Goal: Task Accomplishment & Management: Use online tool/utility

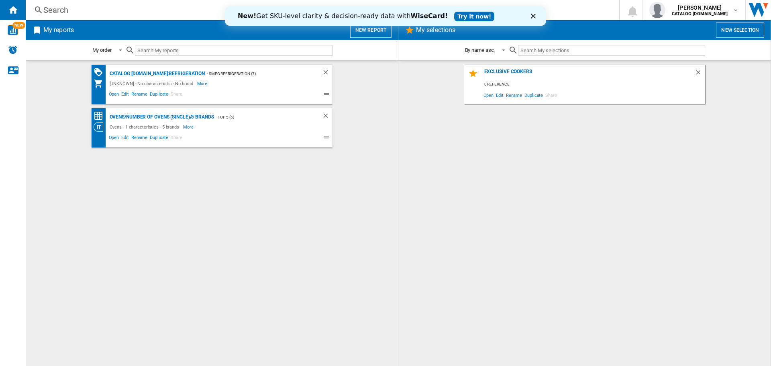
click at [532, 16] on icon "Close" at bounding box center [533, 16] width 5 height 5
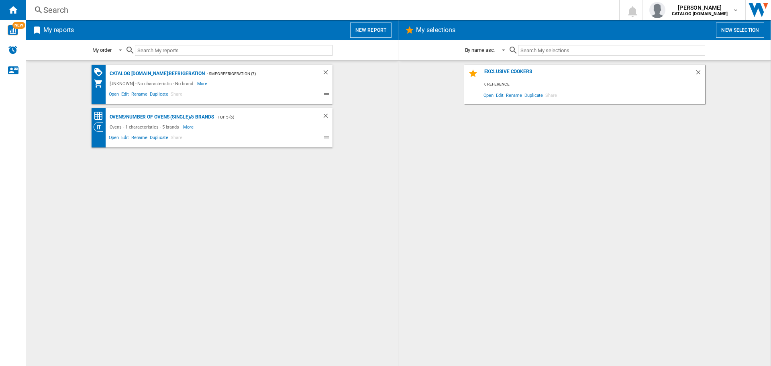
click at [377, 33] on button "New report" at bounding box center [370, 29] width 41 height 15
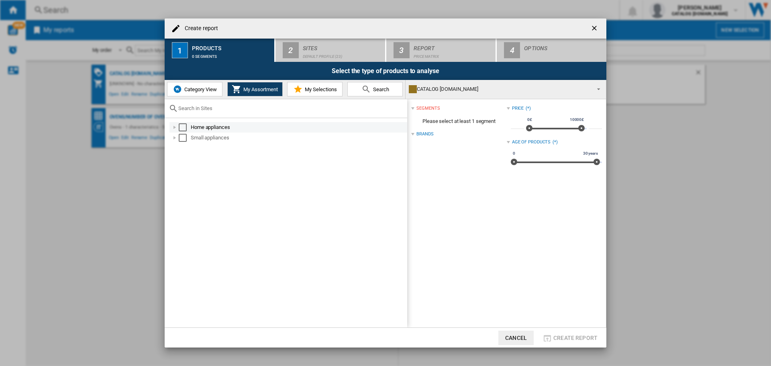
click at [174, 128] on div at bounding box center [175, 127] width 8 height 8
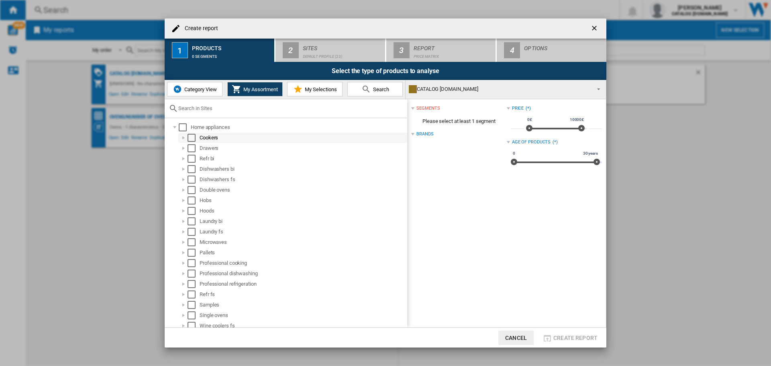
click at [184, 138] on div at bounding box center [184, 138] width 8 height 8
click at [201, 146] on div "Select" at bounding box center [200, 148] width 8 height 8
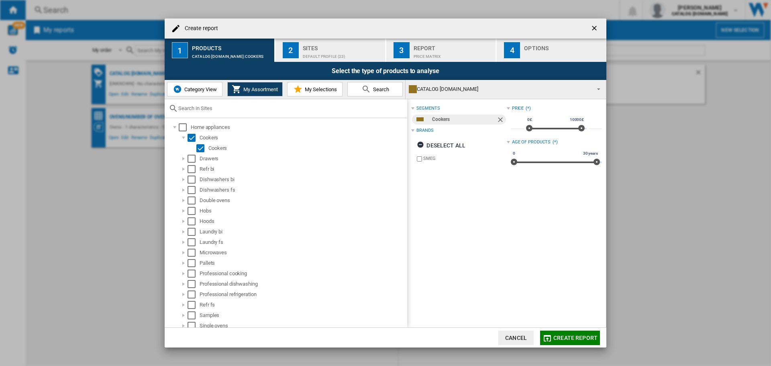
click at [324, 90] on span "My Selections" at bounding box center [320, 89] width 34 height 6
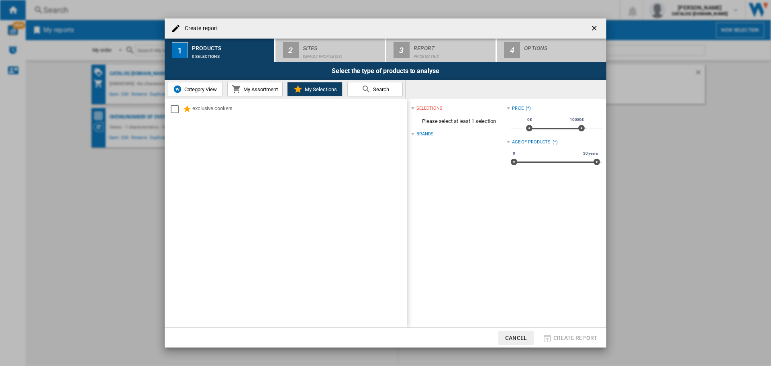
click at [202, 92] on span "Category View" at bounding box center [199, 89] width 35 height 6
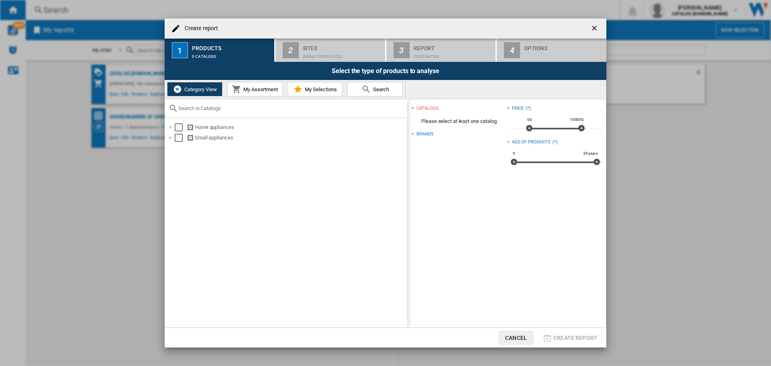
click at [258, 89] on span "My Assortment" at bounding box center [259, 89] width 37 height 6
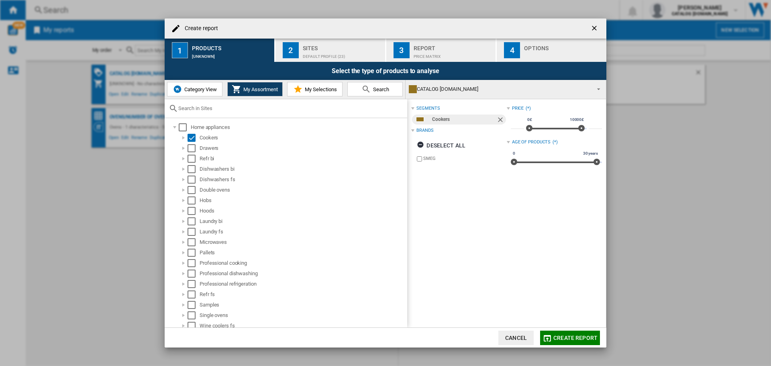
click at [327, 53] on div "Default profile (23)" at bounding box center [342, 54] width 79 height 8
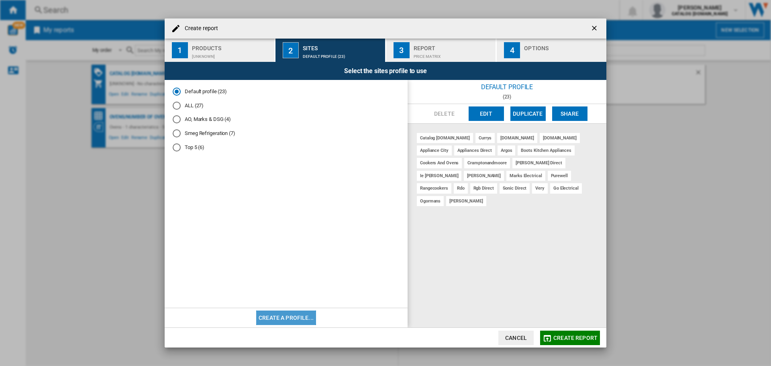
click at [296, 315] on button "Create a profile..." at bounding box center [286, 317] width 60 height 14
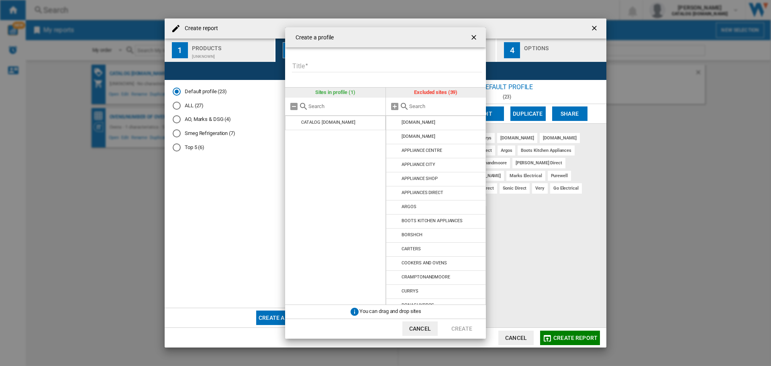
click at [333, 106] on input "text" at bounding box center [344, 106] width 73 height 6
type input "cu"
click at [413, 105] on input "text" at bounding box center [445, 106] width 73 height 6
drag, startPoint x: 319, startPoint y: 108, endPoint x: 307, endPoint y: 108, distance: 11.6
click at [307, 108] on div "cu" at bounding box center [335, 107] width 100 height 18
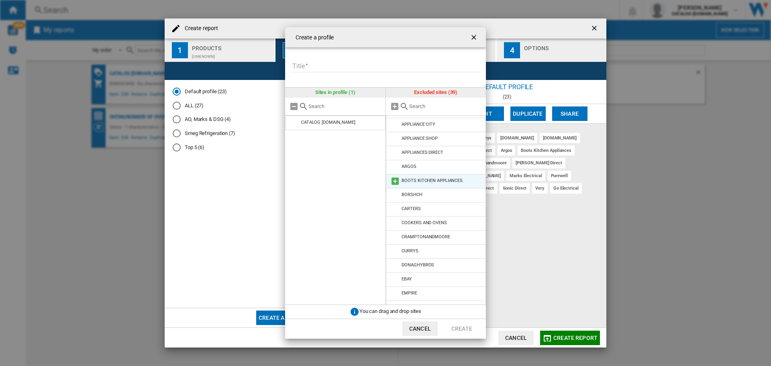
scroll to position [80, 0]
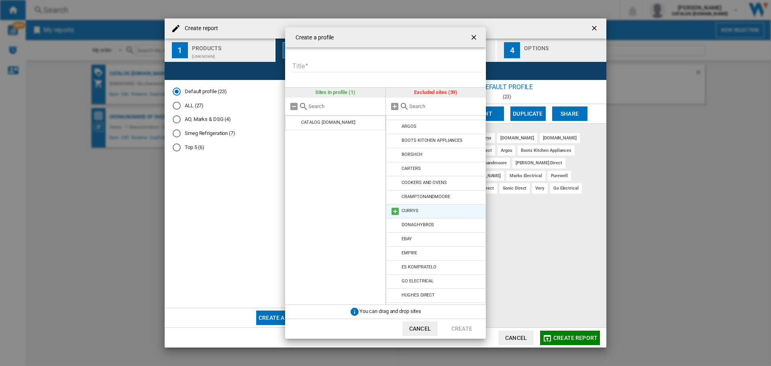
click at [394, 211] on md-icon at bounding box center [395, 211] width 10 height 10
click at [312, 70] on input "Title" at bounding box center [387, 66] width 190 height 12
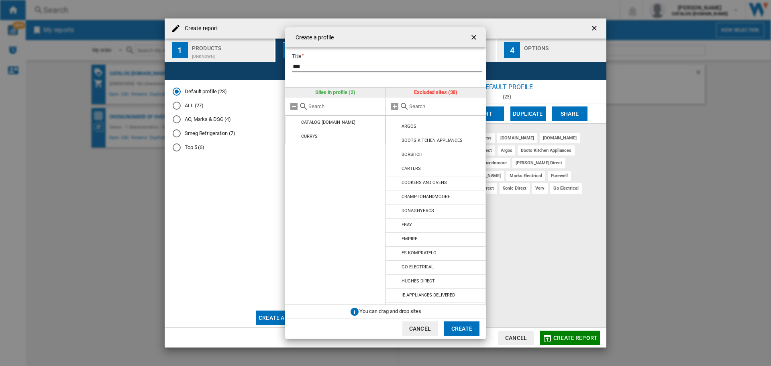
type input "***"
click at [456, 330] on button "Create" at bounding box center [461, 328] width 35 height 14
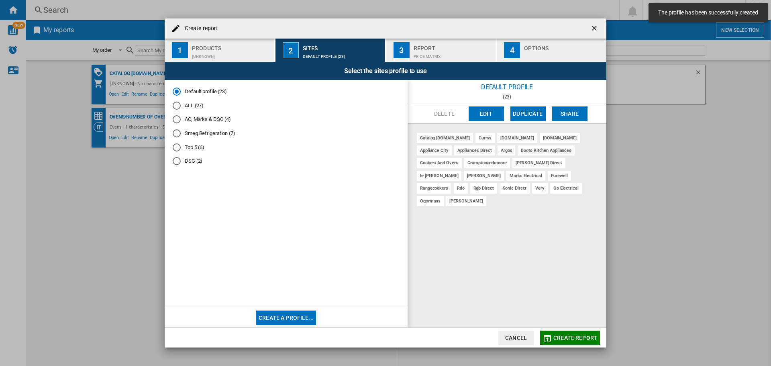
click at [177, 163] on div "DSG (2)" at bounding box center [177, 161] width 8 height 8
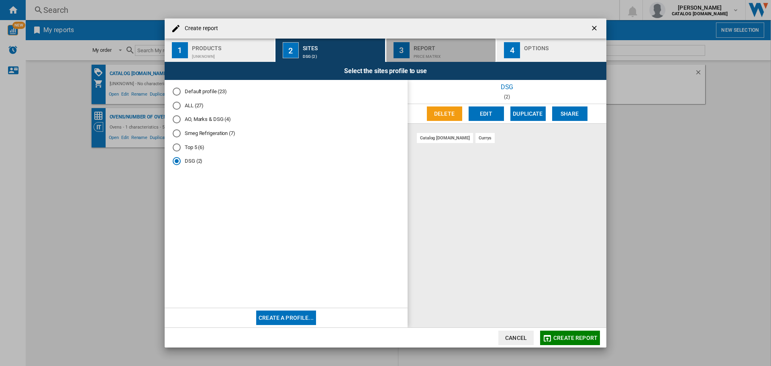
click at [458, 50] on div "Price Matrix" at bounding box center [453, 54] width 79 height 8
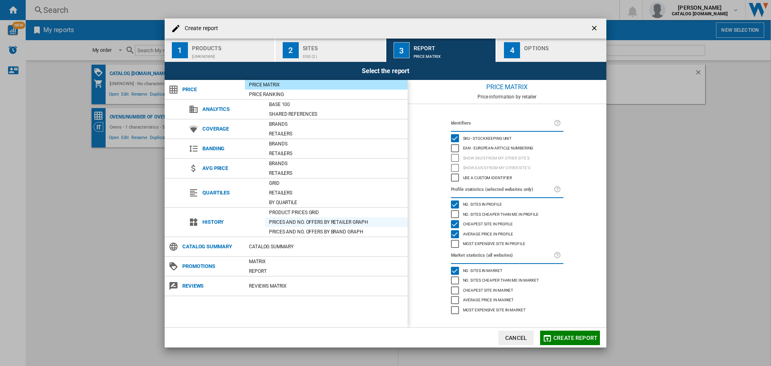
click at [367, 223] on div "Prices and No. offers by retailer graph" at bounding box center [336, 222] width 143 height 8
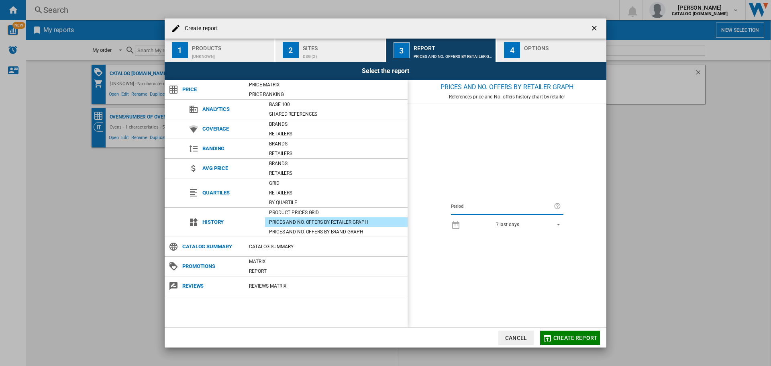
click at [559, 225] on span "REPORTS.WIZARD.STEPS.REPORT.STEPS.REPORT_OPTIONS.PERIOD: 7 last days" at bounding box center [556, 223] width 10 height 7
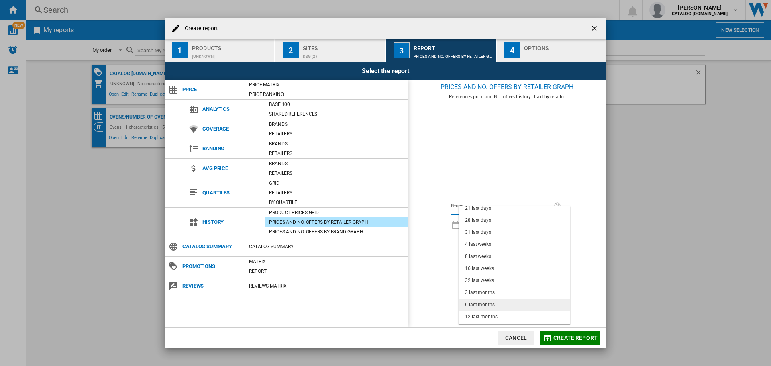
scroll to position [51, 0]
click at [509, 306] on md-option "12 last months" at bounding box center [515, 306] width 112 height 12
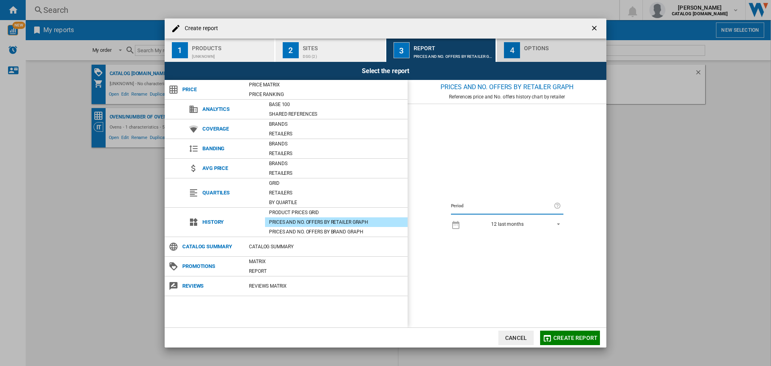
click at [545, 49] on div "Options" at bounding box center [563, 46] width 79 height 8
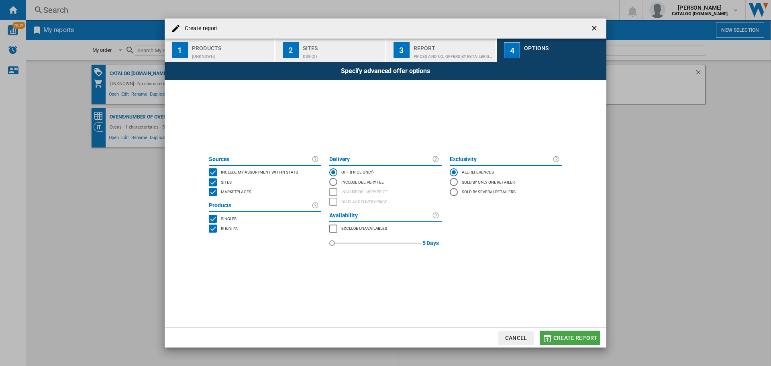
click at [575, 339] on span "Create report" at bounding box center [575, 338] width 44 height 6
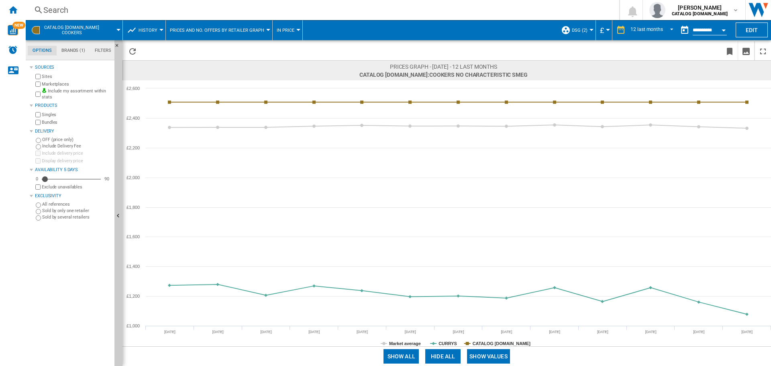
click at [159, 32] on button "History" at bounding box center [150, 30] width 23 height 20
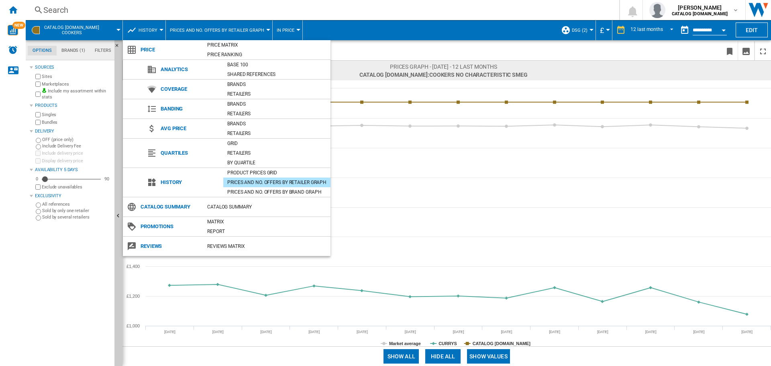
click at [237, 31] on md-backdrop at bounding box center [385, 183] width 771 height 366
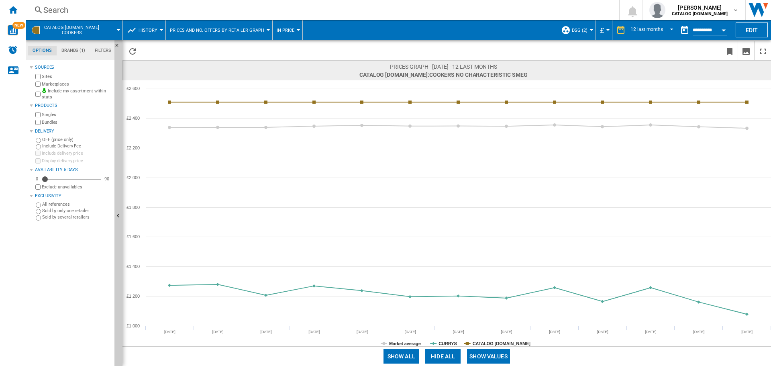
click at [237, 31] on span "Prices and No. offers by retailer graph" at bounding box center [217, 30] width 94 height 5
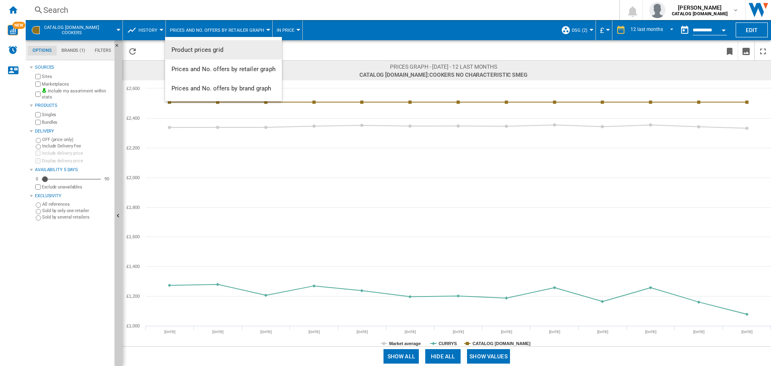
click at [286, 32] on md-backdrop at bounding box center [385, 183] width 771 height 366
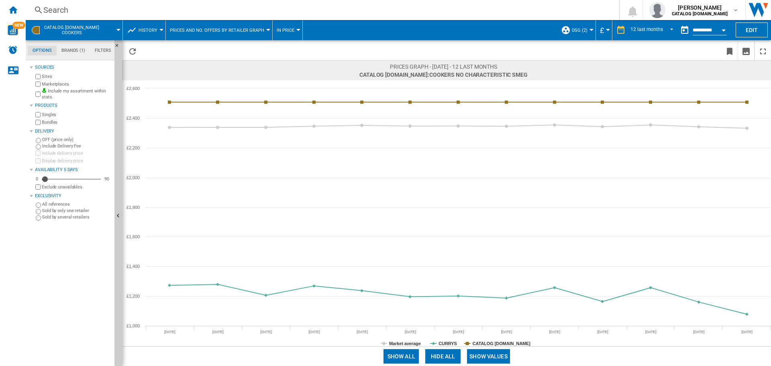
click at [286, 32] on span "In price" at bounding box center [286, 30] width 18 height 5
click at [286, 32] on md-backdrop at bounding box center [385, 183] width 771 height 366
click at [77, 35] on span "CATALOG [DOMAIN_NAME] Cookers" at bounding box center [71, 30] width 55 height 10
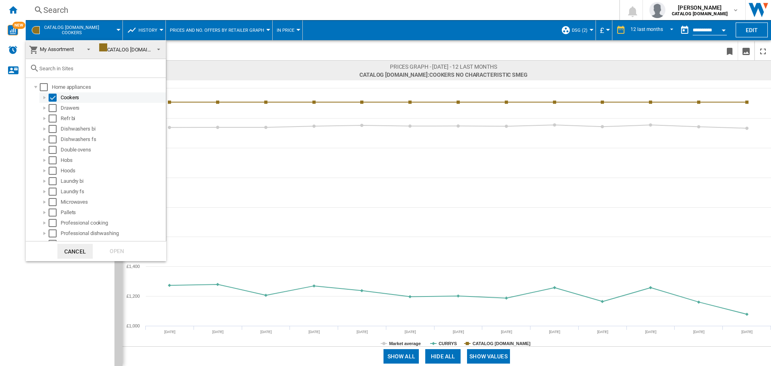
click at [44, 98] on div at bounding box center [45, 98] width 8 height 8
click at [139, 51] on div "CATALOG [DOMAIN_NAME]" at bounding box center [133, 50] width 69 height 6
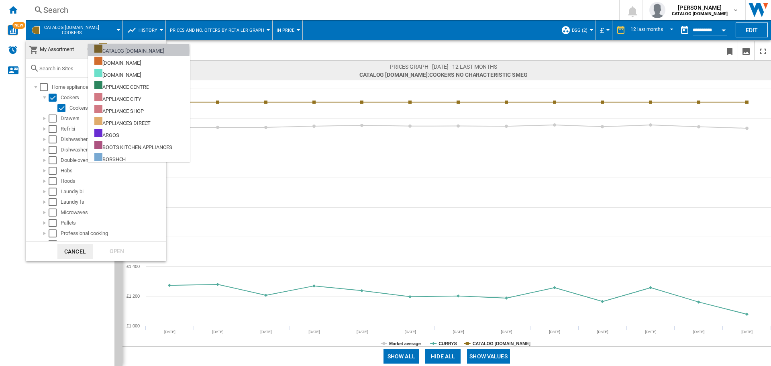
click at [139, 51] on div "CATALOG [DOMAIN_NAME]" at bounding box center [128, 50] width 69 height 10
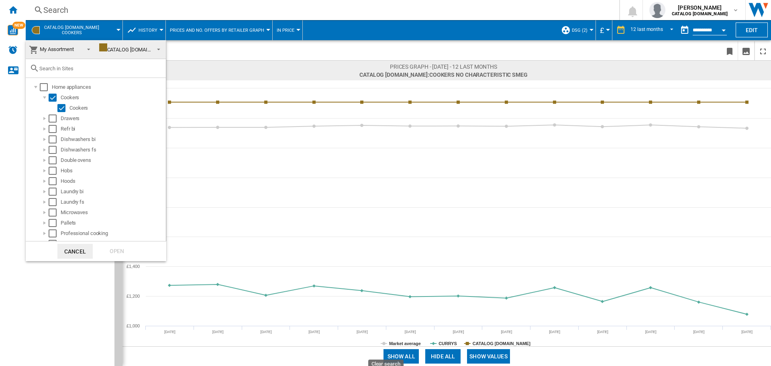
click at [82, 51] on span at bounding box center [87, 48] width 10 height 11
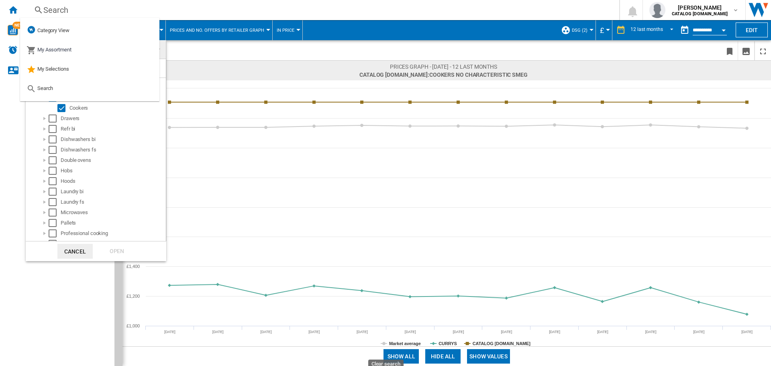
click at [115, 245] on div "Open" at bounding box center [116, 251] width 35 height 15
click at [8, 186] on md-backdrop at bounding box center [385, 183] width 771 height 366
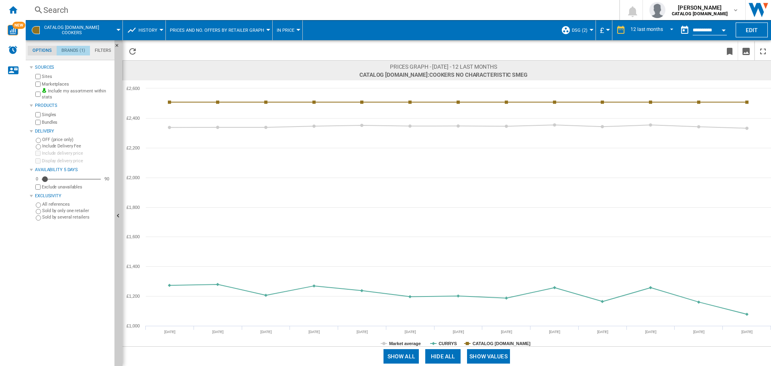
click at [79, 51] on md-tab-item "Brands (1)" at bounding box center [73, 51] width 33 height 10
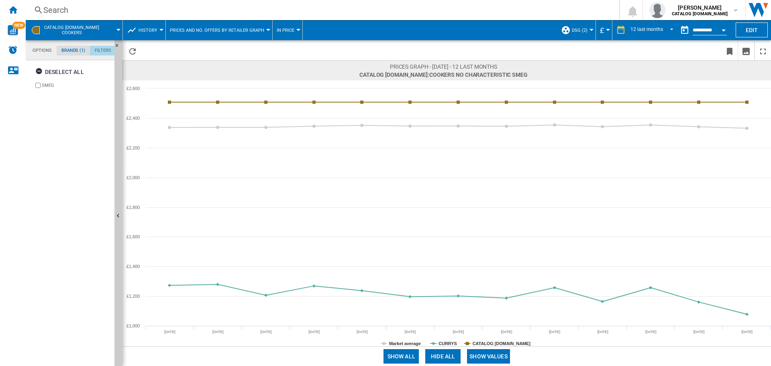
click at [98, 49] on md-tab-item "Filters" at bounding box center [103, 51] width 26 height 10
drag, startPoint x: 102, startPoint y: 49, endPoint x: 65, endPoint y: 49, distance: 37.8
click at [65, 49] on md-pagination-wrapper "Options Brands (1) Filters" at bounding box center [72, 51] width 88 height 10
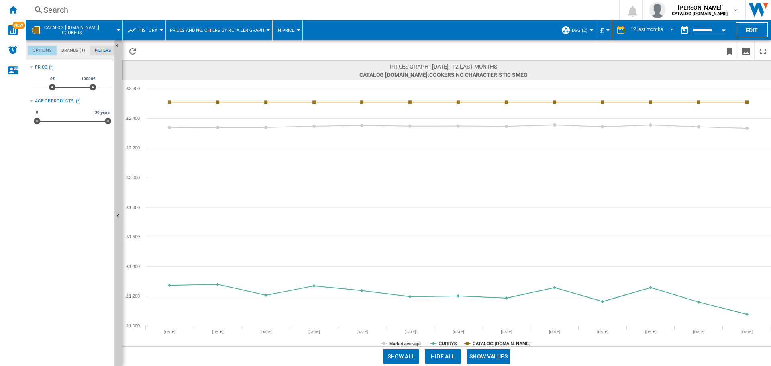
click at [34, 51] on md-tab-item "Options" at bounding box center [42, 51] width 29 height 10
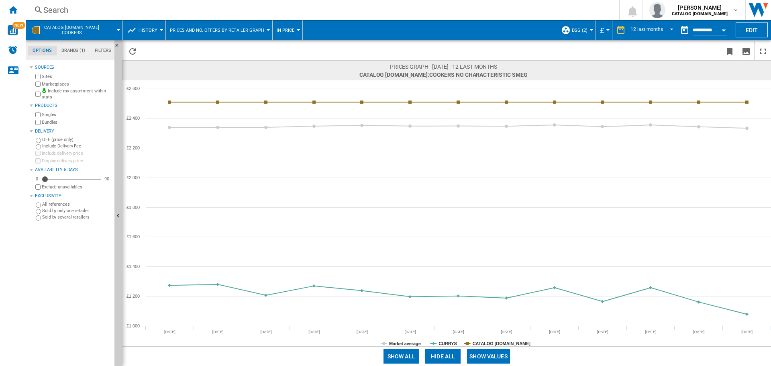
click at [78, 50] on md-tab-item "Brands (1)" at bounding box center [73, 51] width 33 height 10
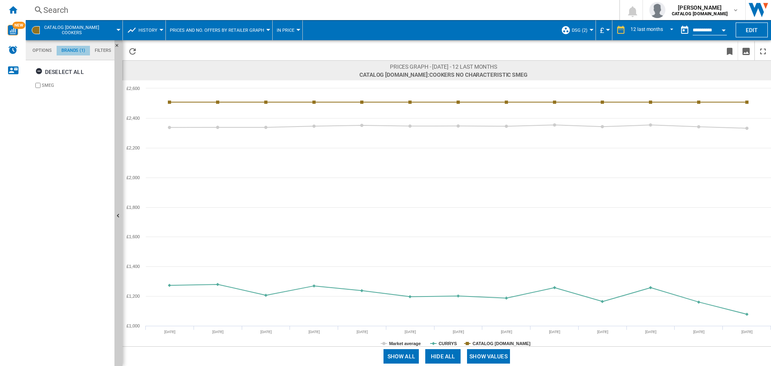
scroll to position [31, 0]
click at [43, 48] on md-tab-item "Options" at bounding box center [42, 51] width 29 height 10
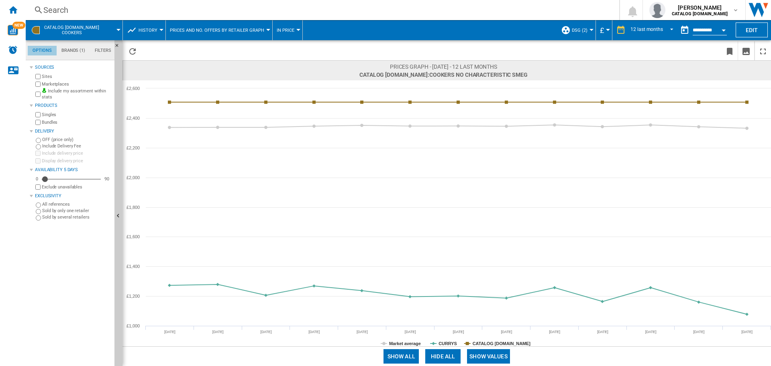
scroll to position [10, 0]
click at [68, 50] on md-tab-item "Brands (1)" at bounding box center [73, 51] width 33 height 10
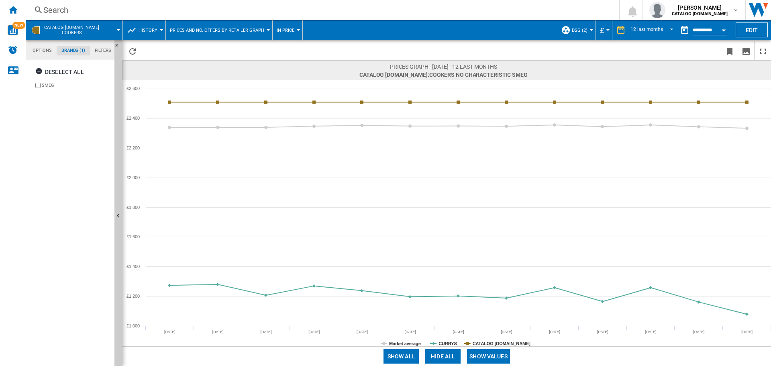
scroll to position [31, 0]
click at [221, 34] on button "Prices and No. offers by retailer graph" at bounding box center [219, 30] width 98 height 20
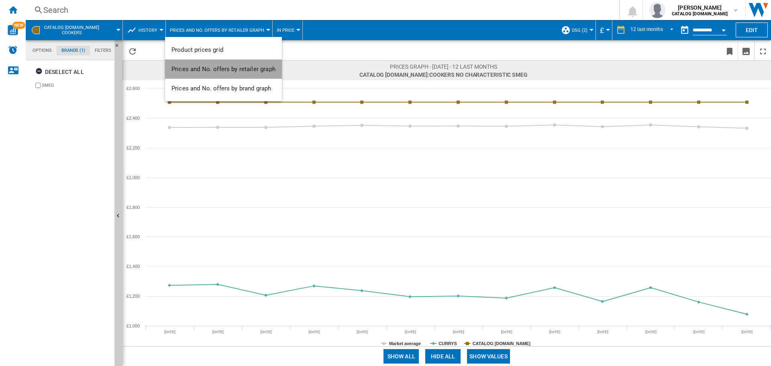
click at [227, 69] on span "Prices and No. offers by retailer graph" at bounding box center [224, 68] width 104 height 7
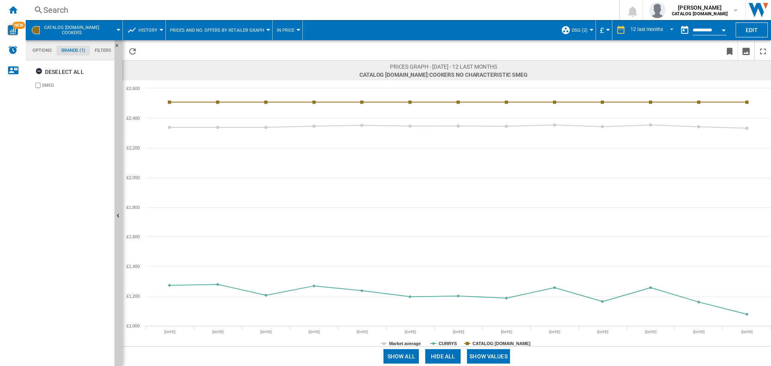
click at [591, 27] on button "DSG (2)" at bounding box center [582, 30] width 20 height 20
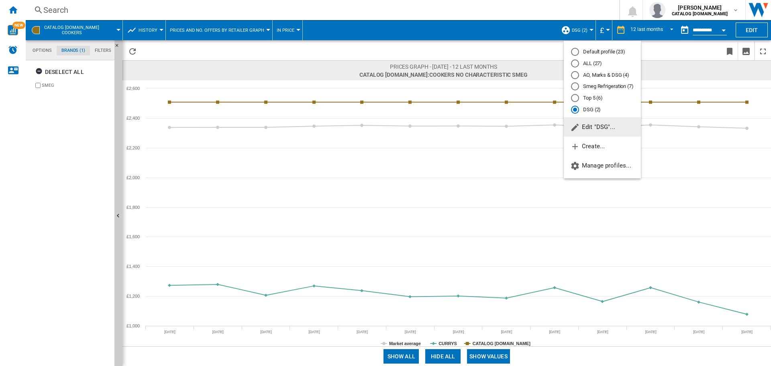
click at [591, 27] on md-backdrop at bounding box center [385, 183] width 771 height 366
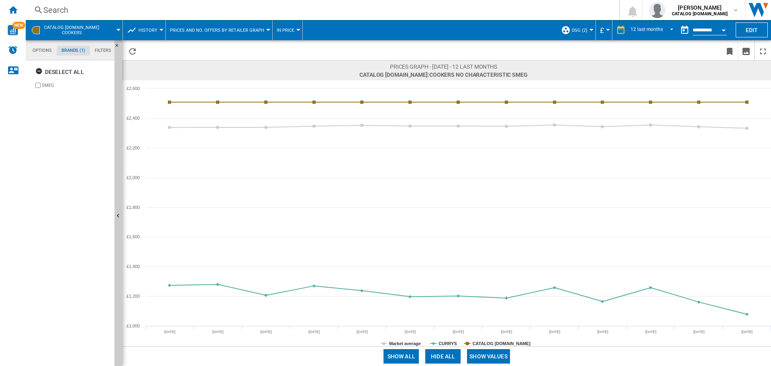
click at [293, 31] on button "In price" at bounding box center [288, 30] width 22 height 20
click at [293, 31] on md-backdrop at bounding box center [385, 183] width 771 height 366
click at [259, 30] on span "Prices and No. offers by retailer graph" at bounding box center [217, 30] width 94 height 5
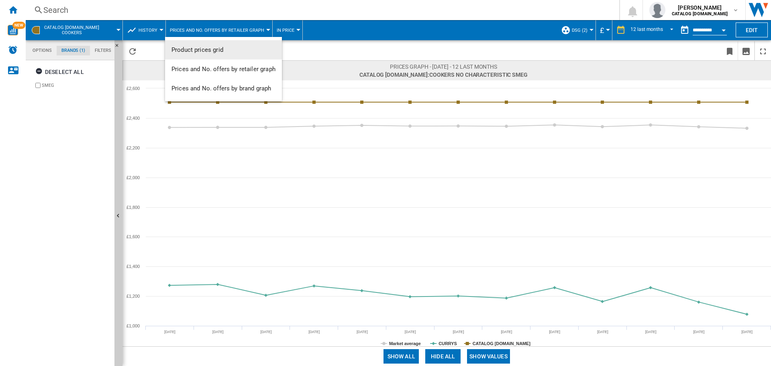
click at [259, 30] on md-backdrop at bounding box center [385, 183] width 771 height 366
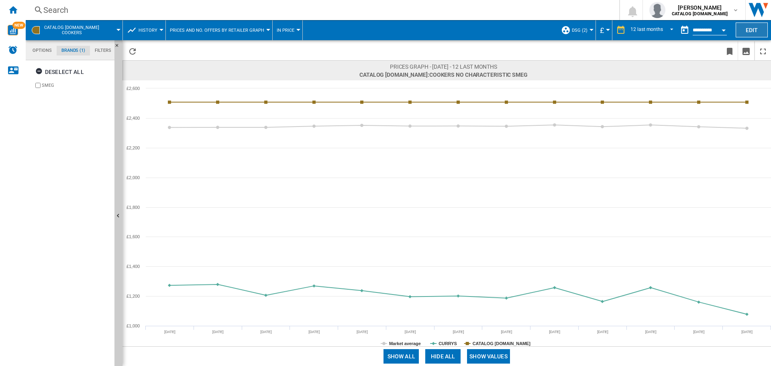
click at [749, 28] on button "Edit" at bounding box center [752, 29] width 32 height 15
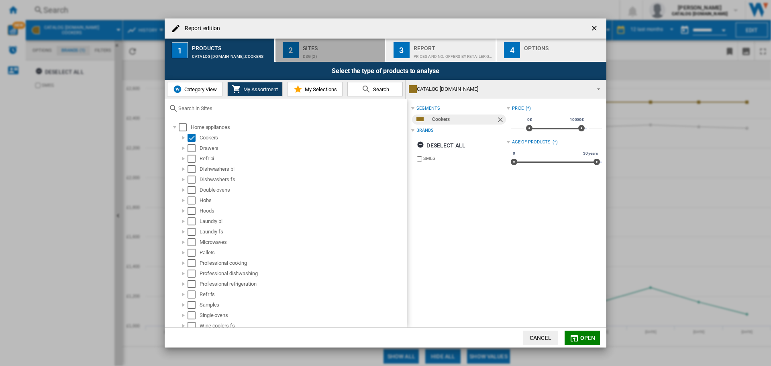
click at [344, 50] on div "DSG (2)" at bounding box center [342, 54] width 79 height 8
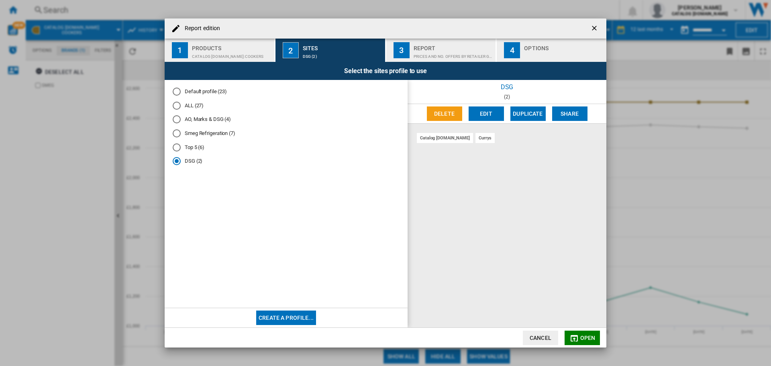
click at [424, 51] on div "Prices and No. offers by retailer graph" at bounding box center [453, 54] width 79 height 8
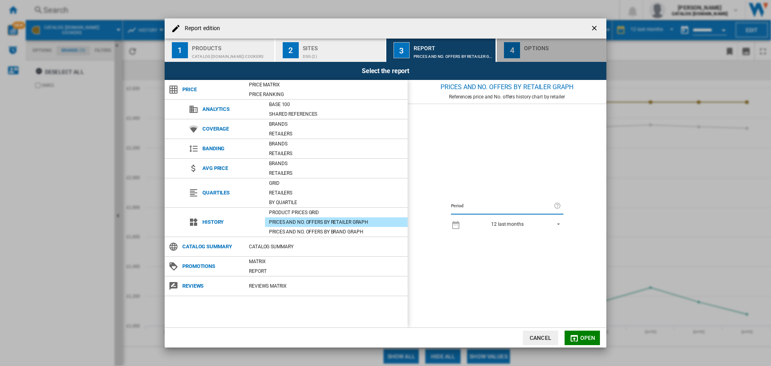
click at [547, 54] on div "button" at bounding box center [563, 54] width 79 height 8
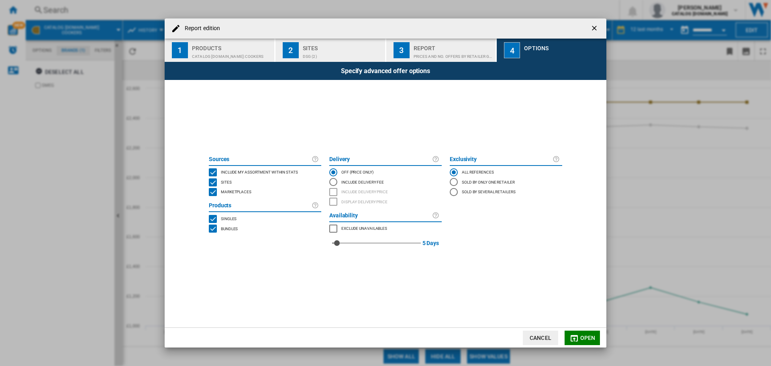
click at [596, 25] on ng-md-icon "getI18NText('BUTTONS.CLOSE_DIALOG')" at bounding box center [595, 29] width 10 height 10
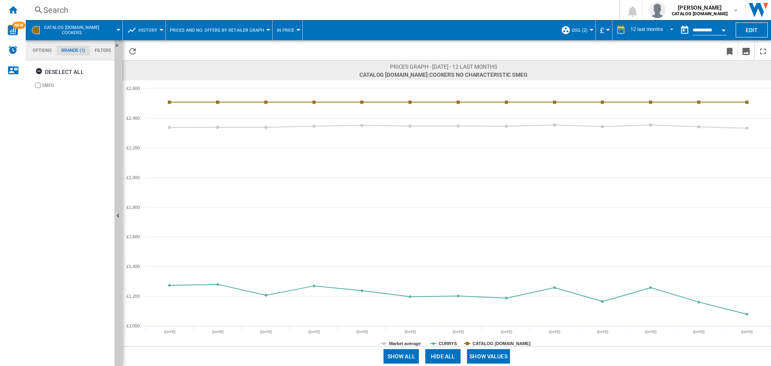
click at [608, 30] on div "Currency" at bounding box center [608, 30] width 4 height 2
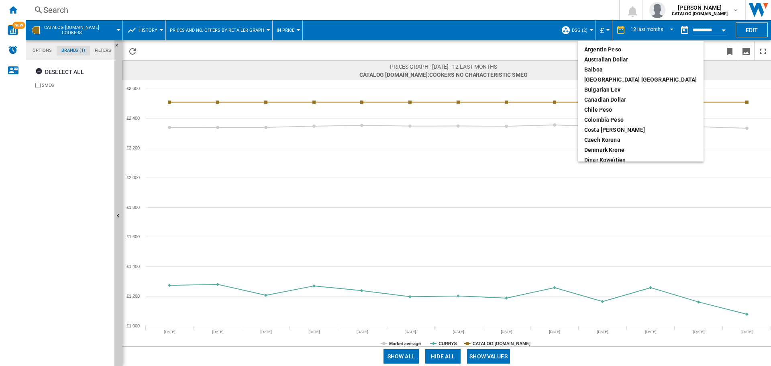
click at [608, 30] on md-backdrop at bounding box center [385, 183] width 771 height 366
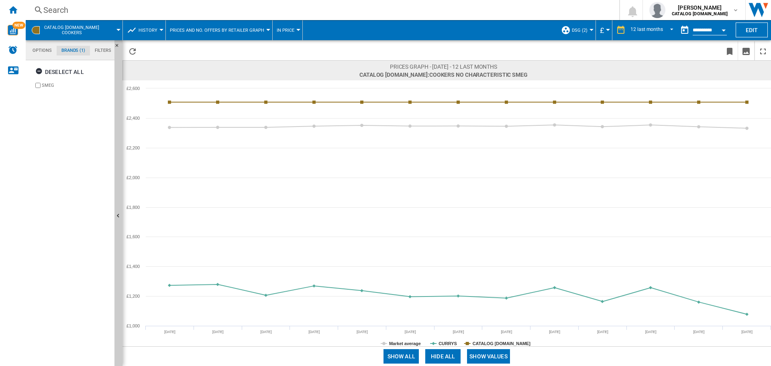
click at [73, 27] on span "CATALOG [DOMAIN_NAME] Cookers" at bounding box center [71, 30] width 55 height 10
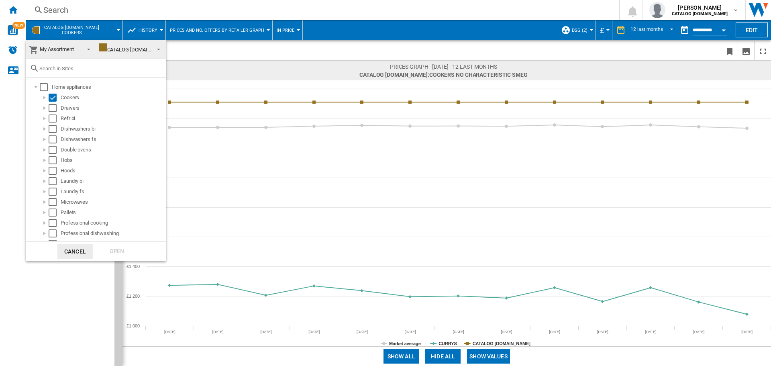
click at [73, 70] on input "text" at bounding box center [100, 68] width 123 height 6
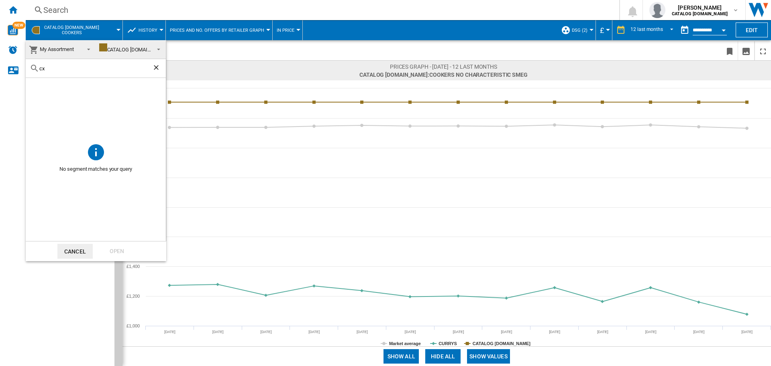
type input "c"
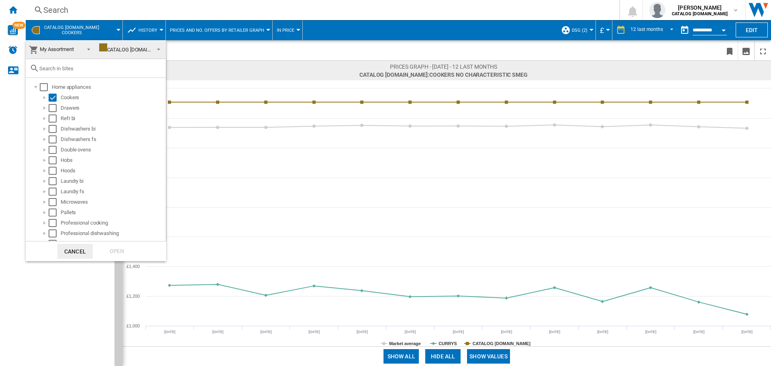
click at [84, 48] on span at bounding box center [87, 48] width 10 height 11
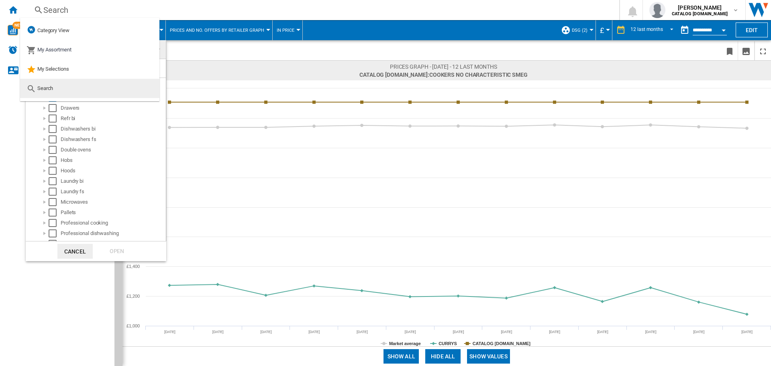
click at [68, 90] on md-option "Search" at bounding box center [89, 88] width 139 height 19
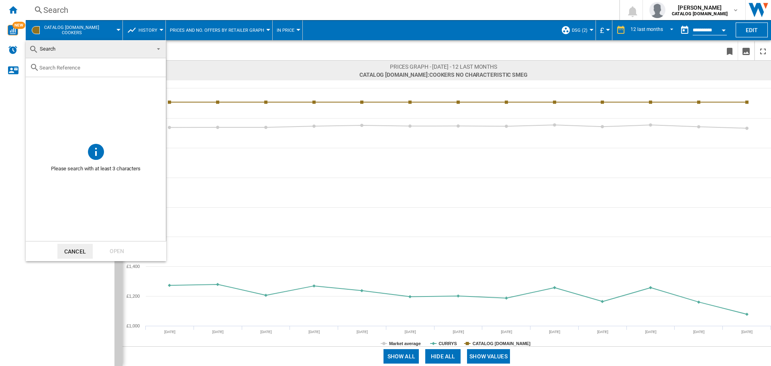
click at [75, 66] on input "text" at bounding box center [100, 68] width 123 height 6
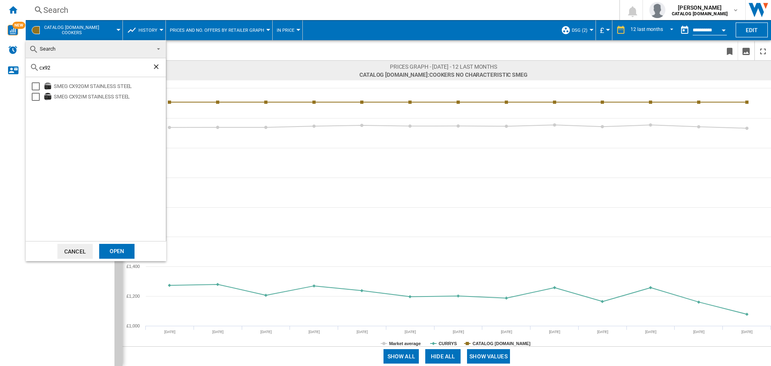
click at [52, 68] on input "cx92" at bounding box center [95, 68] width 113 height 6
click at [36, 98] on div "Select" at bounding box center [36, 97] width 8 height 8
drag, startPoint x: 54, startPoint y: 68, endPoint x: 42, endPoint y: 71, distance: 12.5
click at [42, 71] on div "cx92" at bounding box center [96, 67] width 140 height 19
type input "cx61"
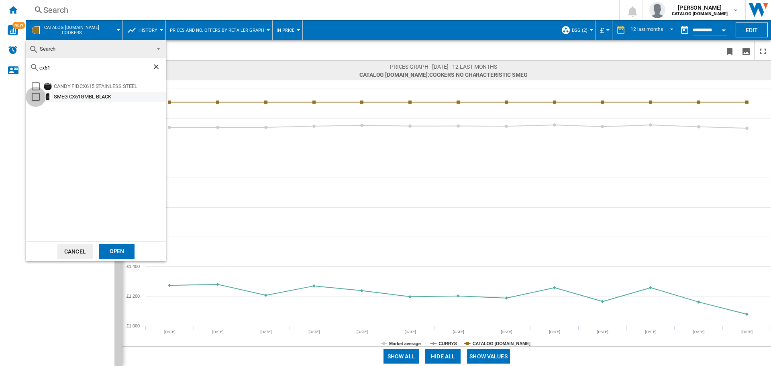
click at [36, 95] on div "Select" at bounding box center [36, 97] width 8 height 8
click at [126, 250] on div "Open" at bounding box center [116, 251] width 35 height 15
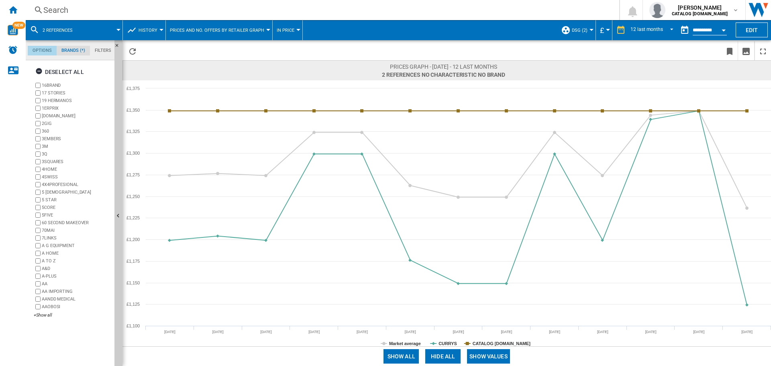
click at [43, 47] on md-tab-item "Options" at bounding box center [42, 51] width 29 height 10
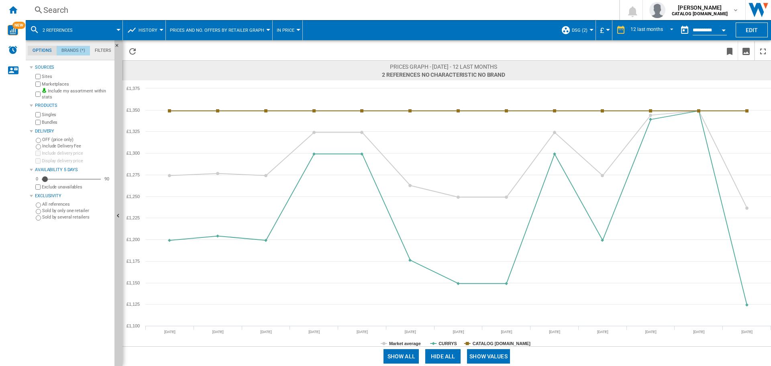
click at [74, 49] on md-tab-item "Brands (*)" at bounding box center [73, 51] width 33 height 10
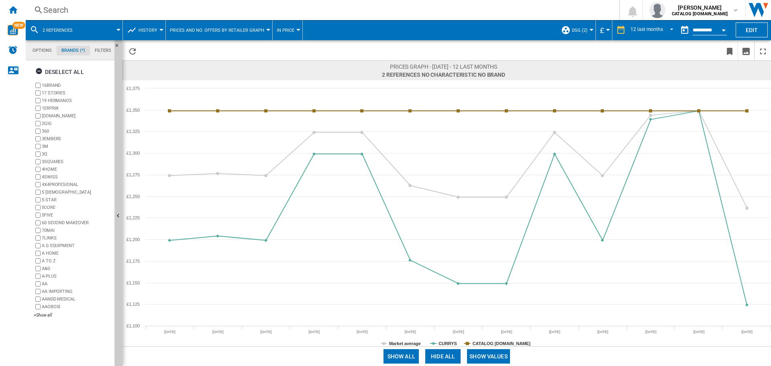
click at [107, 49] on md-tab-item "Filters" at bounding box center [103, 51] width 26 height 10
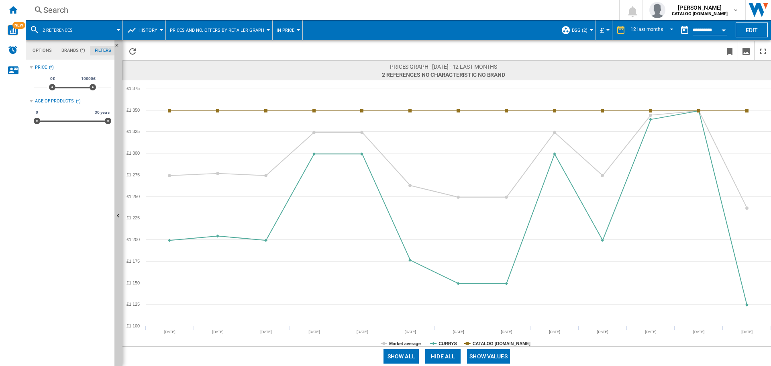
scroll to position [52, 0]
click at [54, 28] on span "2 references" at bounding box center [58, 30] width 30 height 5
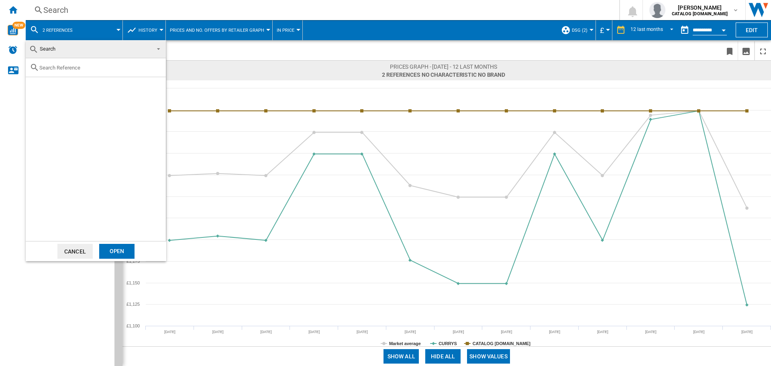
click at [74, 70] on input "text" at bounding box center [100, 68] width 123 height 6
type input "bg93"
click at [35, 86] on div "Select" at bounding box center [36, 86] width 8 height 8
click at [111, 251] on div "Open" at bounding box center [116, 251] width 35 height 15
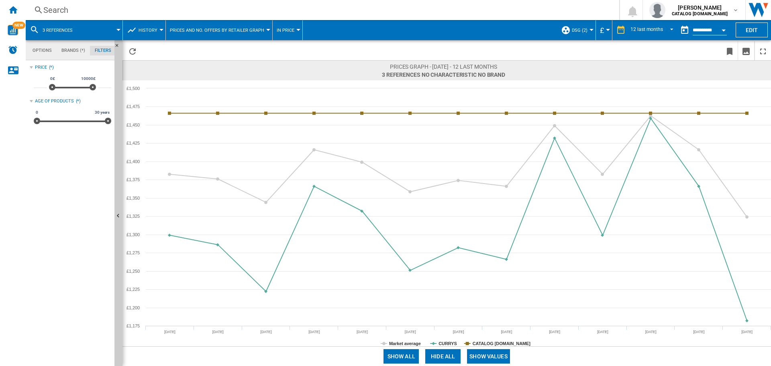
click at [464, 76] on span "3 references No characteristic No brand [0 reference ]" at bounding box center [443, 75] width 123 height 8
click at [462, 76] on span "3 references No characteristic No brand [0 reference ]" at bounding box center [443, 75] width 123 height 8
click at [45, 52] on md-tab-item "Options" at bounding box center [42, 51] width 29 height 10
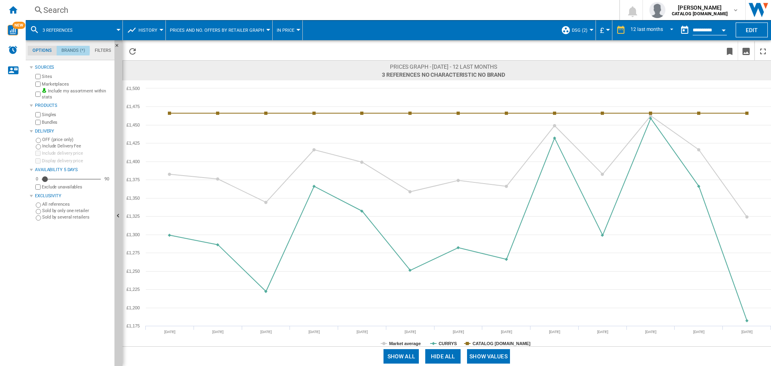
click at [66, 50] on md-tab-item "Brands (*)" at bounding box center [73, 51] width 33 height 10
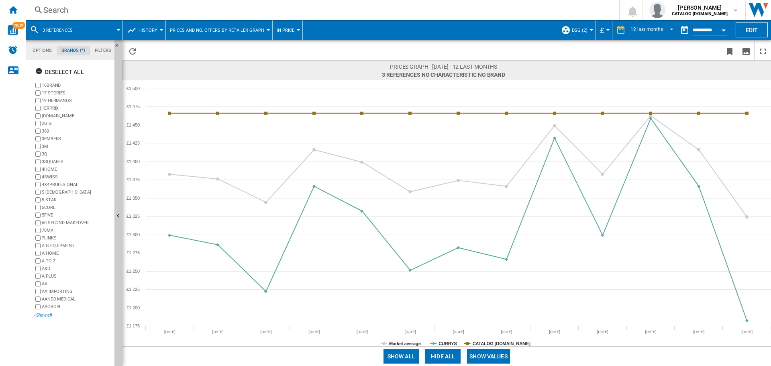
click at [39, 314] on div "+Show all" at bounding box center [73, 315] width 78 height 6
click at [41, 70] on ng-md-icon "button" at bounding box center [40, 72] width 10 height 10
click at [44, 52] on md-tab-item "Options" at bounding box center [42, 51] width 29 height 10
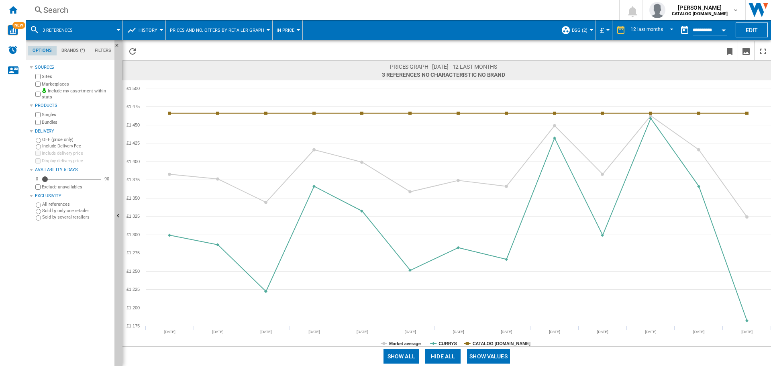
click at [81, 28] on button "3 references" at bounding box center [62, 30] width 38 height 20
click at [64, 34] on button "3 references" at bounding box center [62, 30] width 38 height 20
click at [751, 32] on button "Edit" at bounding box center [752, 29] width 32 height 15
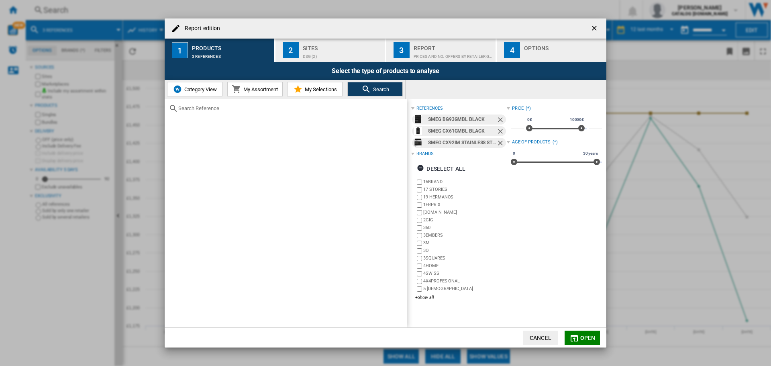
scroll to position [10, 0]
click at [498, 133] on ng-md-icon "Remove" at bounding box center [501, 132] width 10 height 10
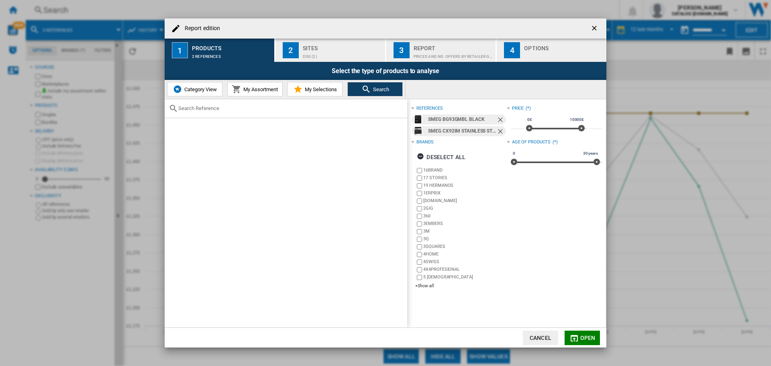
click at [498, 132] on ng-md-icon "Remove" at bounding box center [501, 132] width 10 height 10
click at [587, 337] on span "Open" at bounding box center [587, 338] width 15 height 6
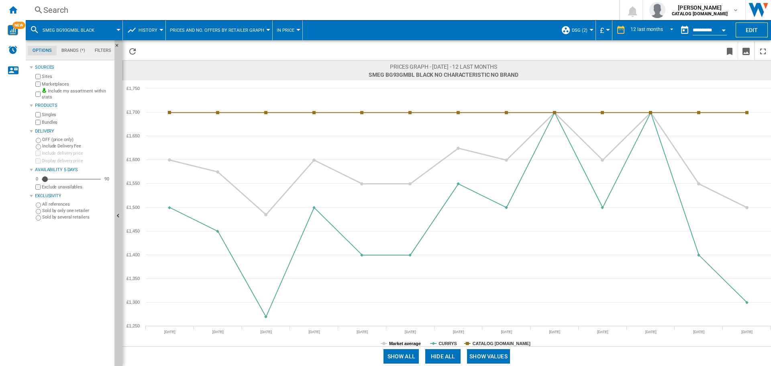
click at [407, 343] on tspan "Market average" at bounding box center [405, 343] width 32 height 5
